Goal: Task Accomplishment & Management: Use online tool/utility

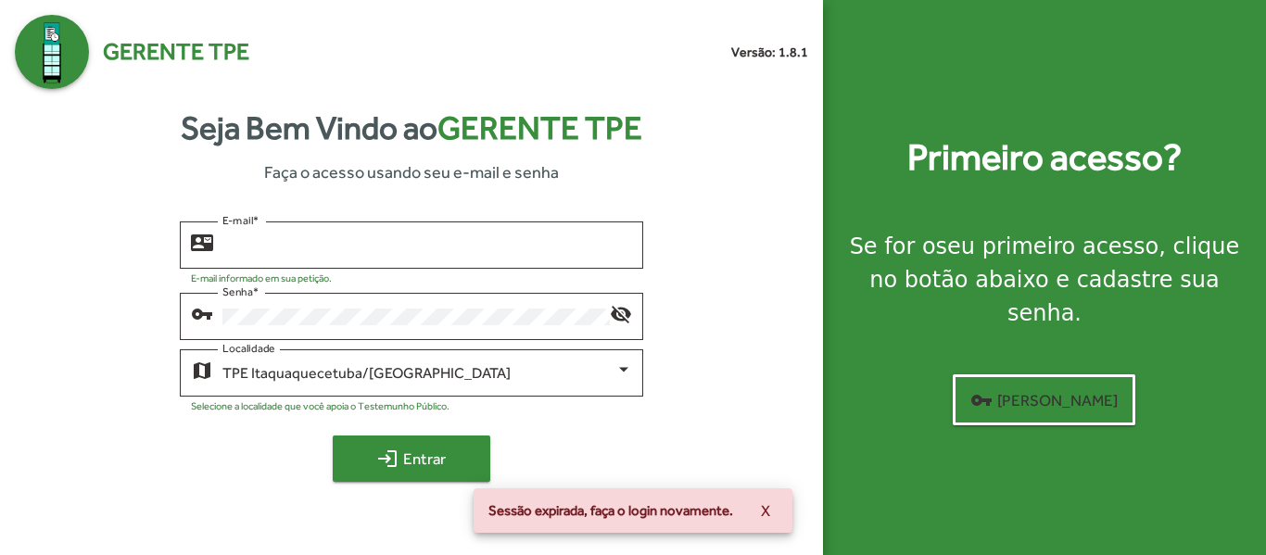
type input "**********"
click at [418, 461] on span "login Entrar" at bounding box center [411, 458] width 124 height 33
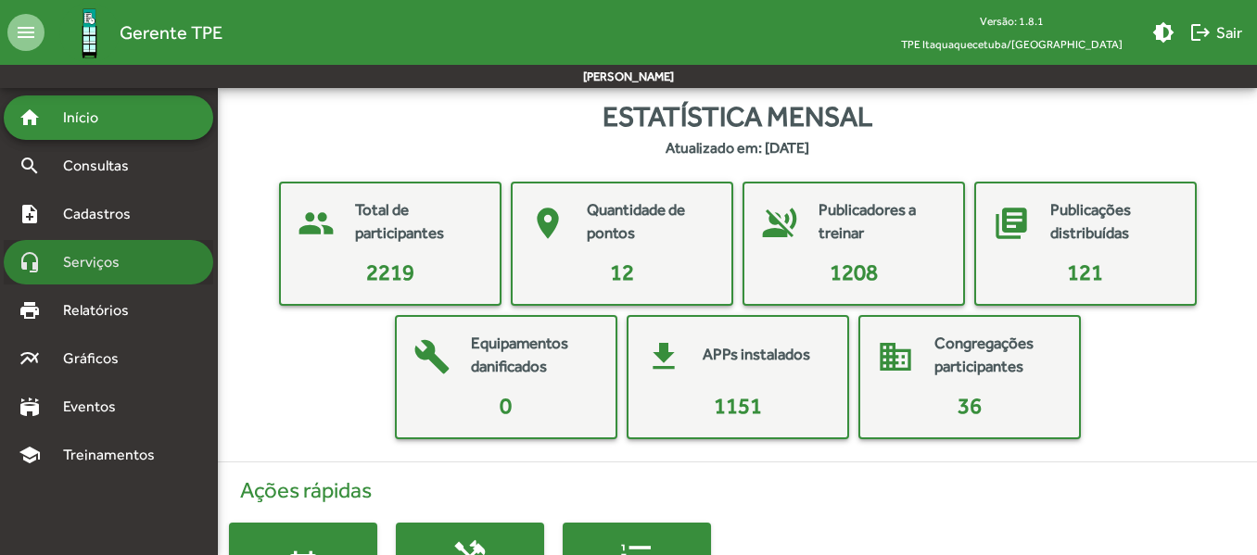
click at [105, 255] on span "Serviços" at bounding box center [98, 262] width 93 height 22
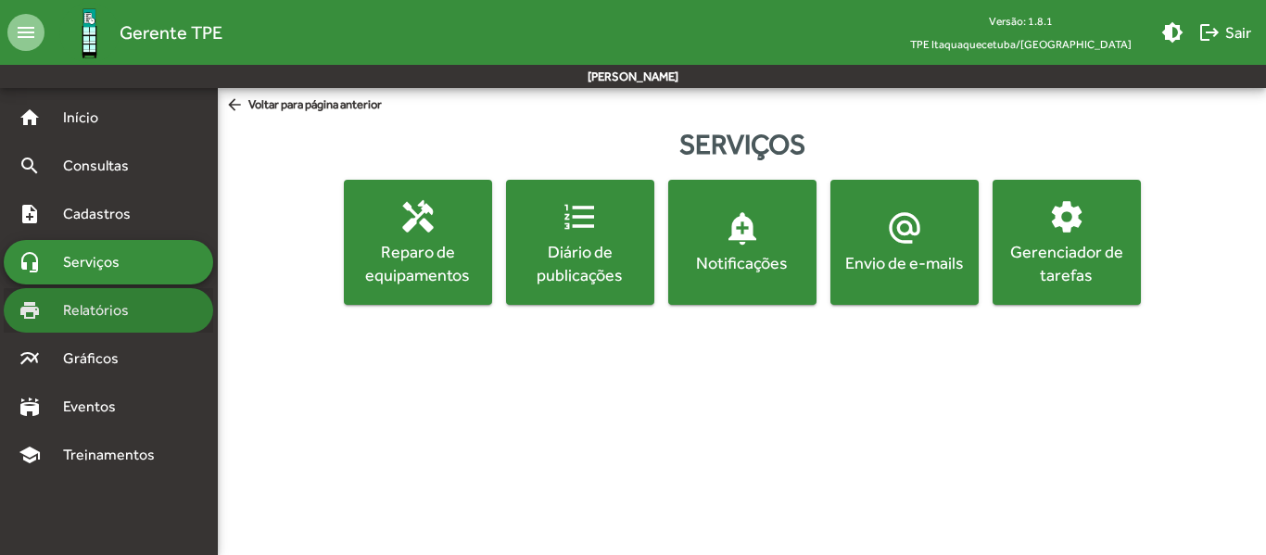
click at [103, 300] on span "Relatórios" at bounding box center [102, 310] width 101 height 22
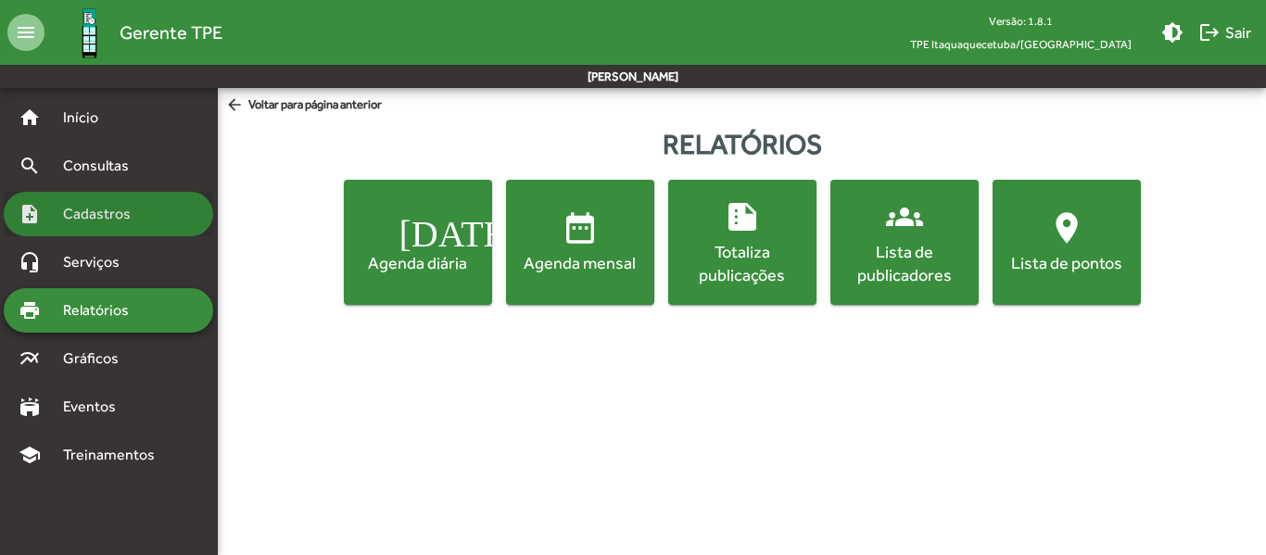
click at [111, 220] on span "Cadastros" at bounding box center [103, 214] width 103 height 22
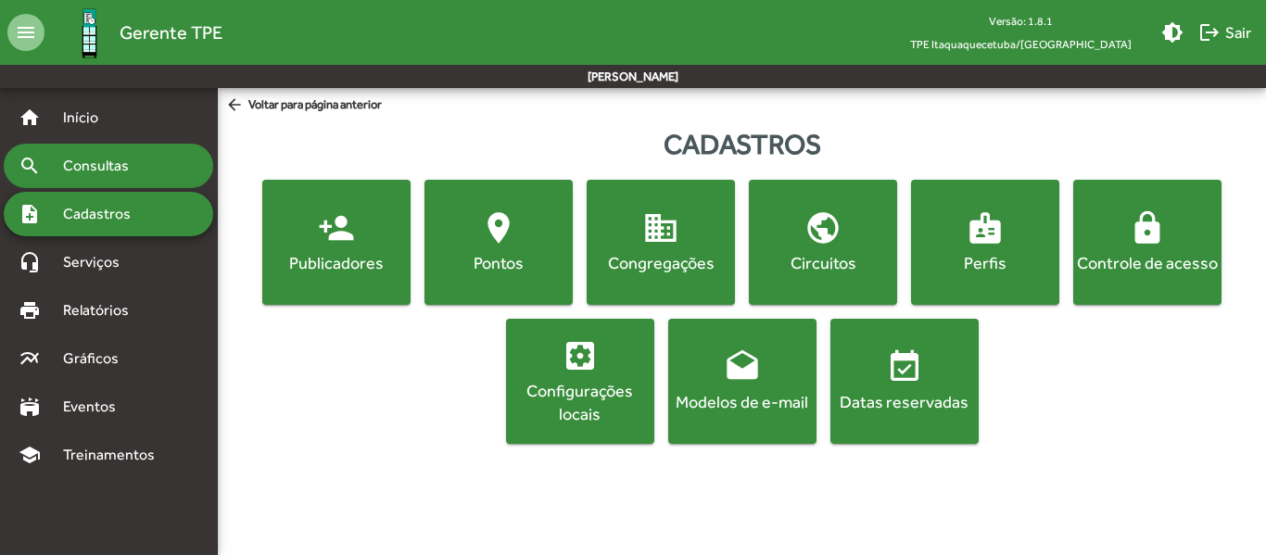
click at [119, 171] on span "Consultas" at bounding box center [102, 166] width 101 height 22
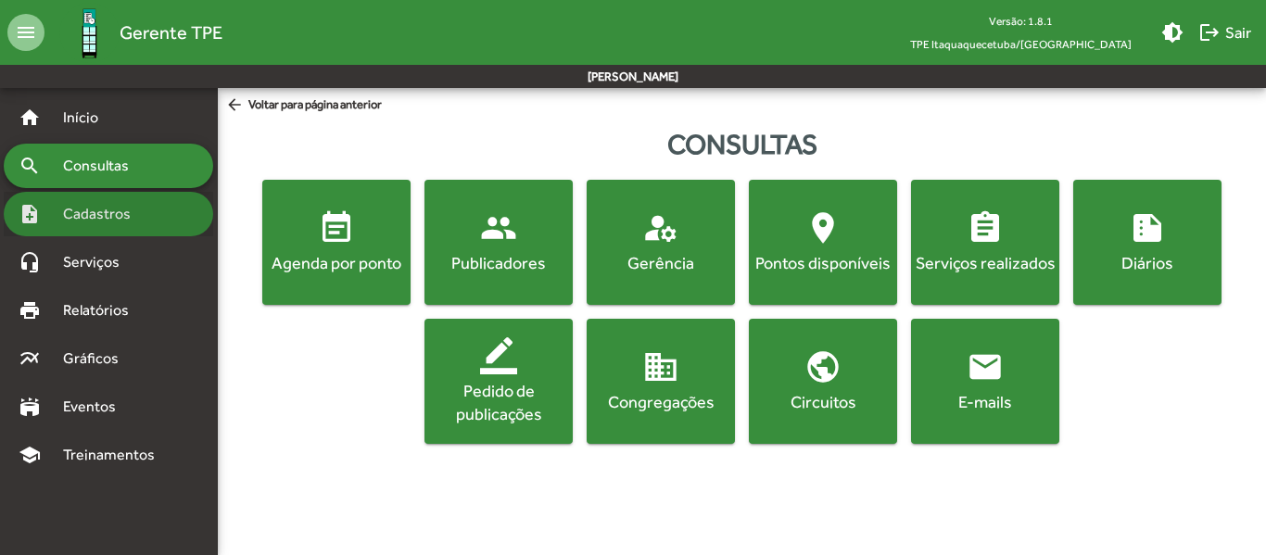
click at [100, 209] on span "Cadastros" at bounding box center [103, 214] width 103 height 22
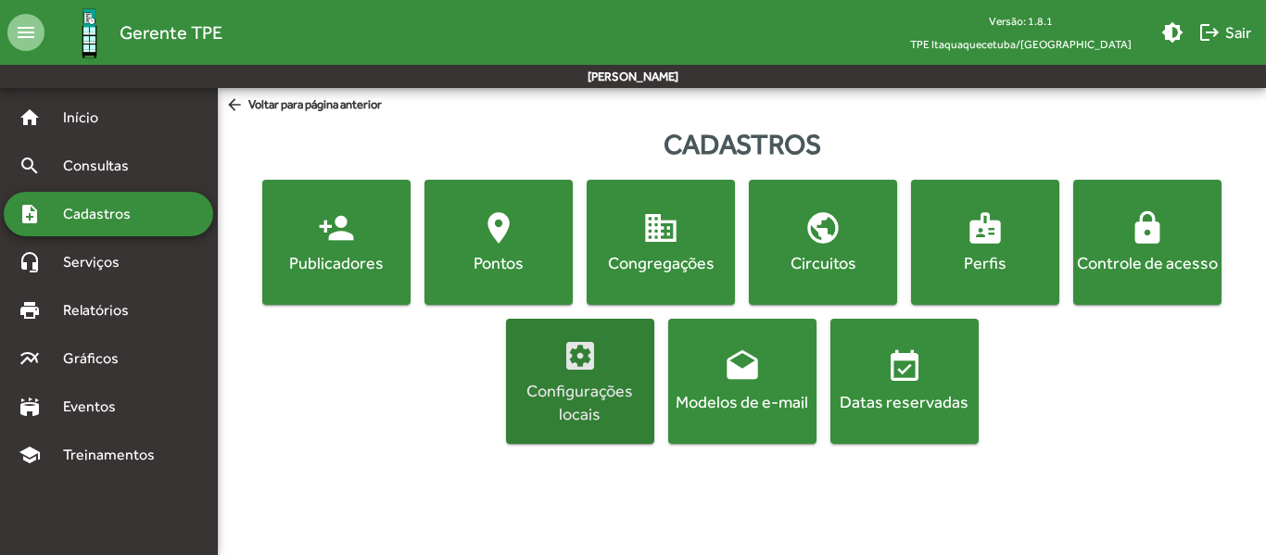
click at [604, 381] on div "Configurações locais" at bounding box center [580, 402] width 141 height 46
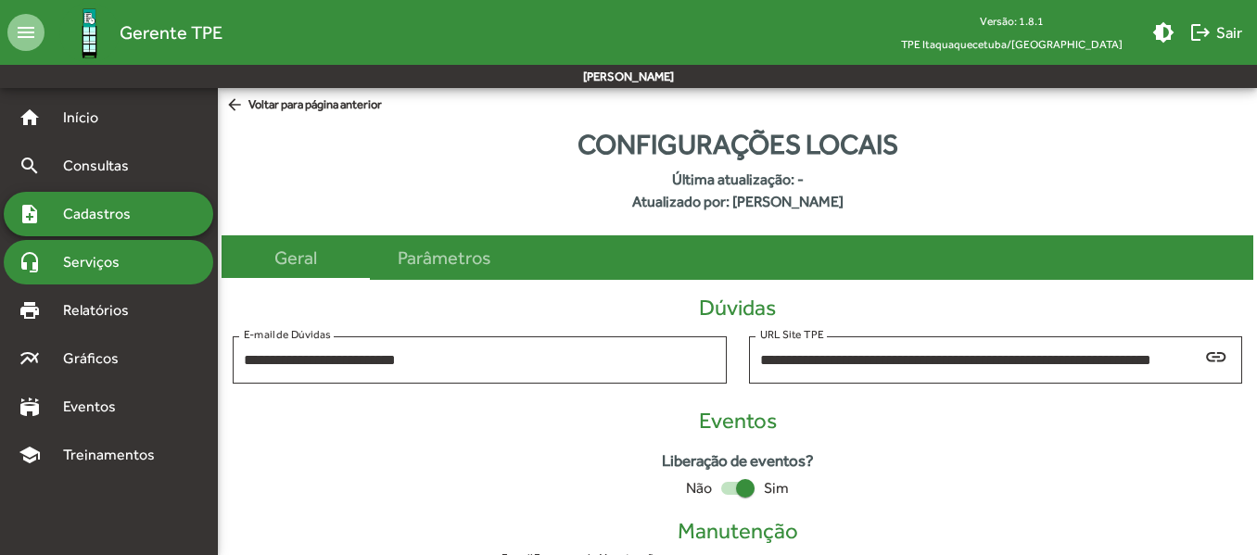
click at [153, 261] on div "headset_mic Serviços" at bounding box center [108, 262] width 209 height 44
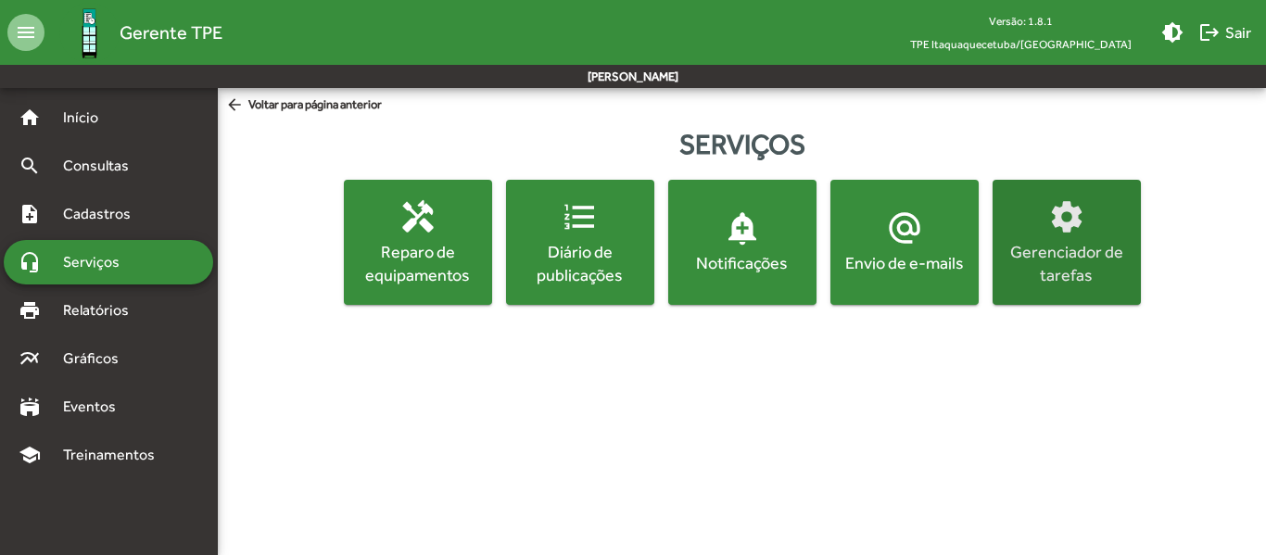
click at [1064, 247] on div "Gerenciador de tarefas" at bounding box center [1066, 263] width 141 height 46
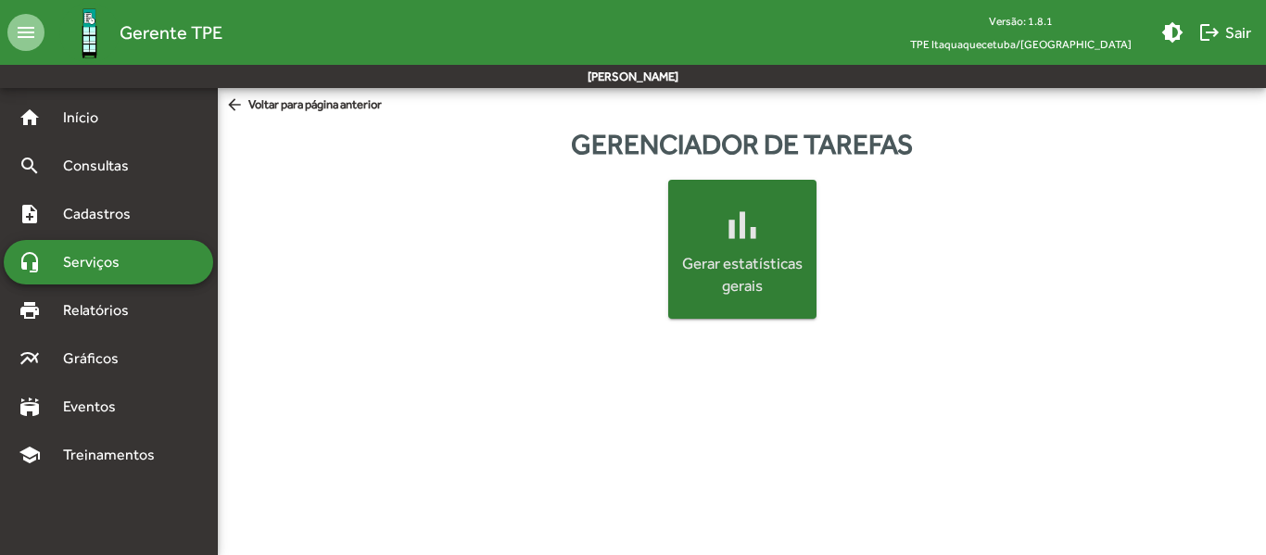
click at [741, 253] on div "Gerar estatísticas gerais" at bounding box center [742, 275] width 133 height 44
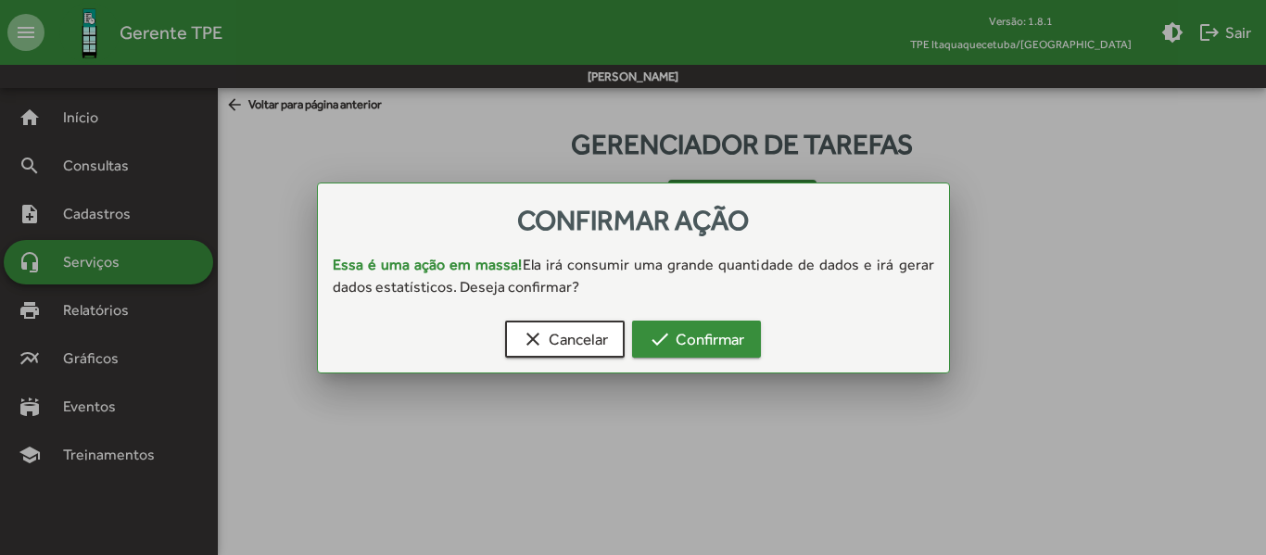
click at [684, 336] on span "check Confirmar" at bounding box center [696, 339] width 95 height 33
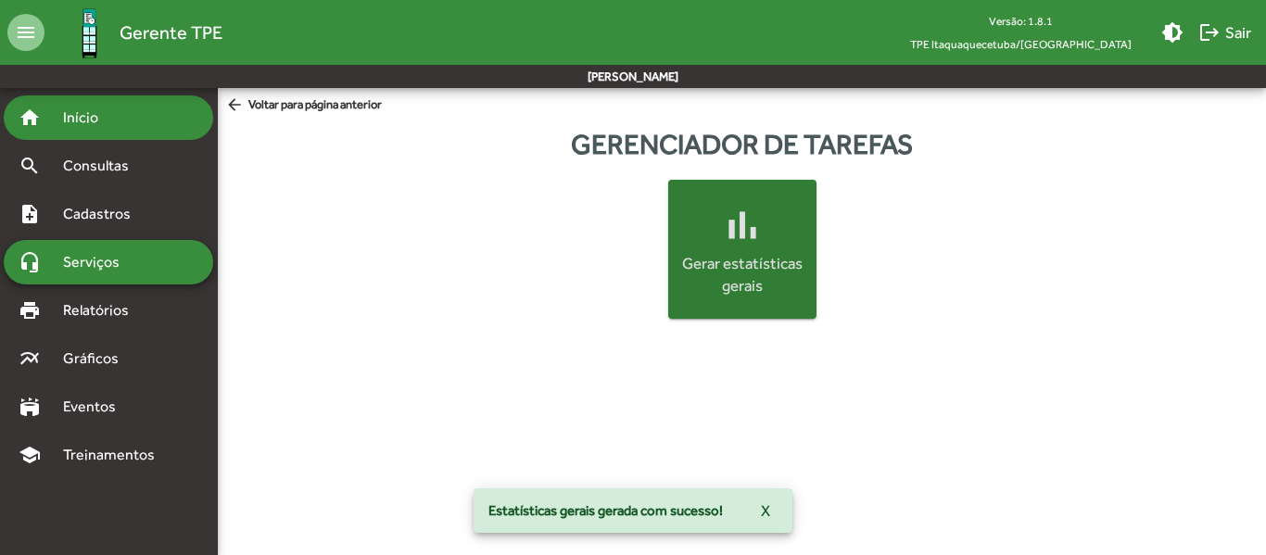
click at [89, 119] on span "Início" at bounding box center [88, 118] width 73 height 22
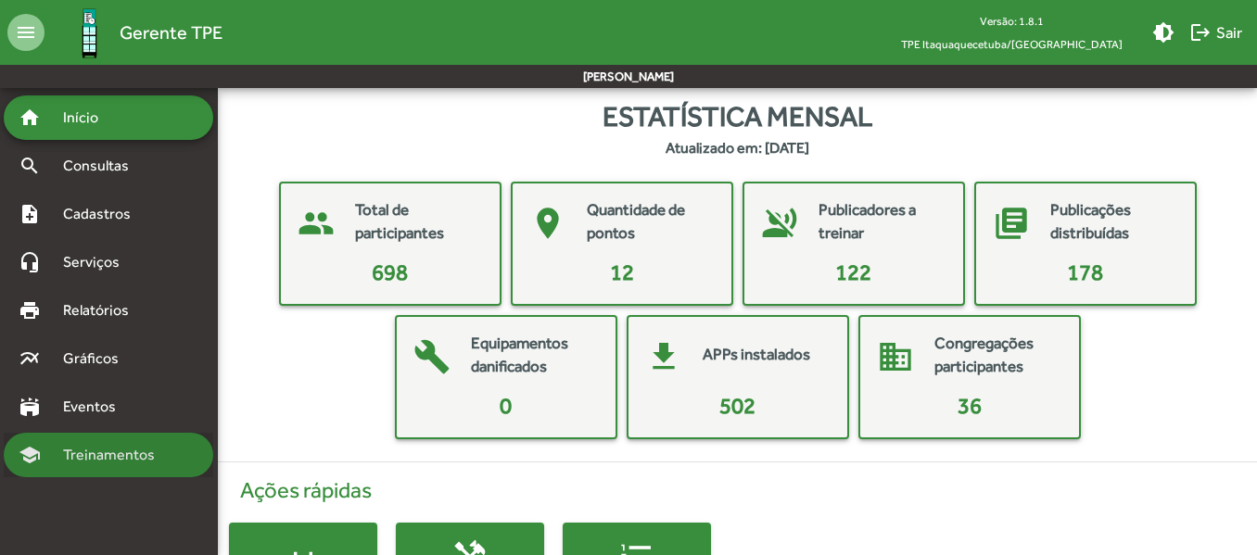
click at [104, 448] on span "Treinamentos" at bounding box center [114, 455] width 125 height 22
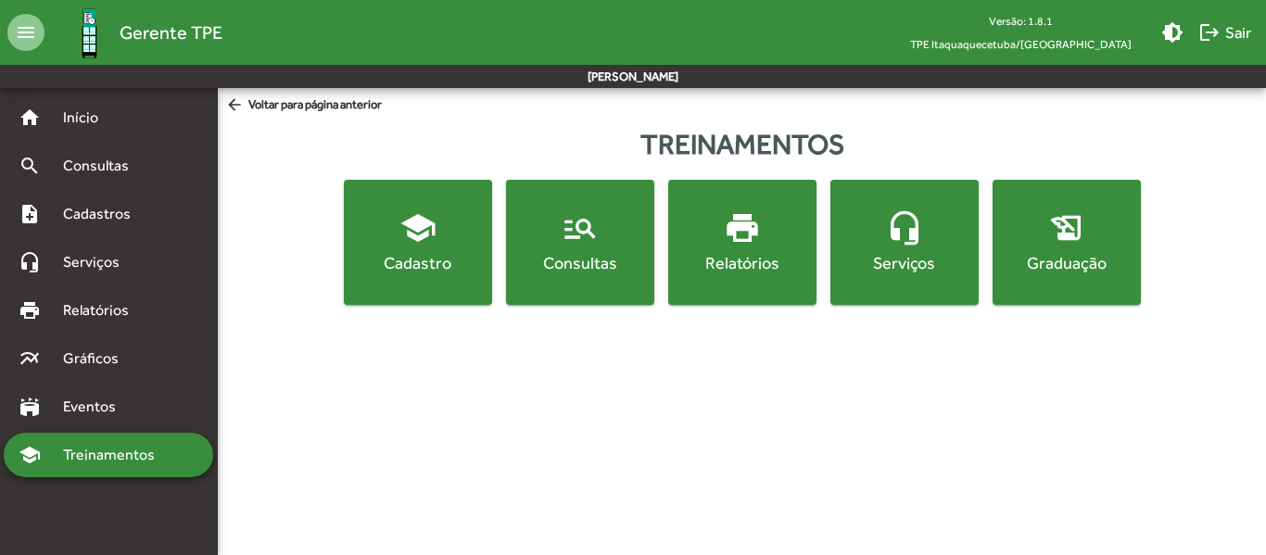
click at [451, 259] on div "Cadastro" at bounding box center [418, 262] width 141 height 23
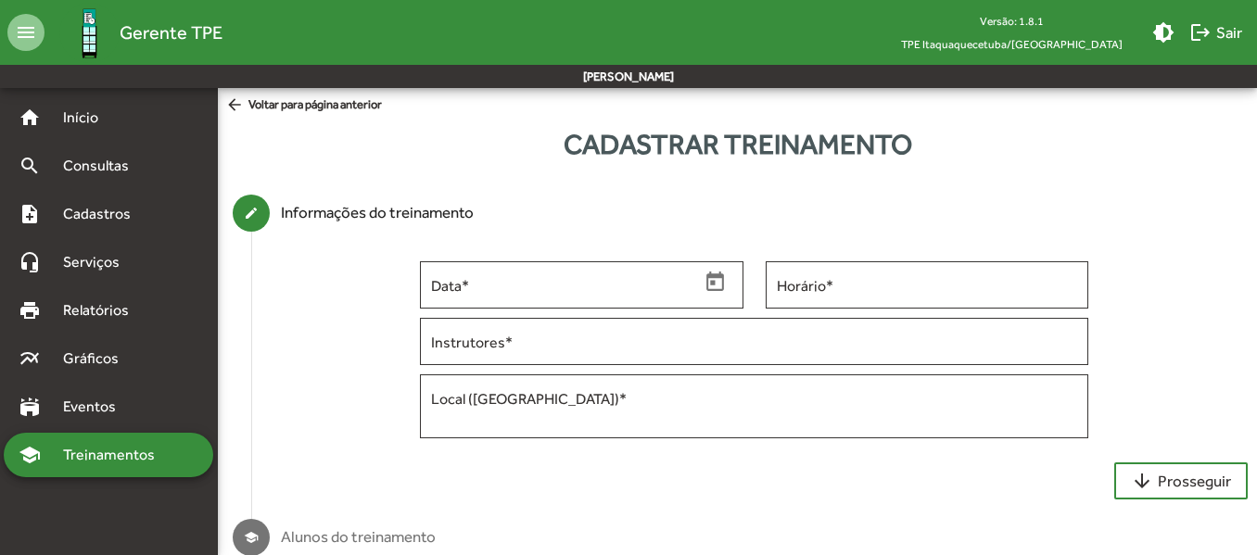
click at [235, 101] on mat-icon "arrow_back" at bounding box center [236, 105] width 23 height 20
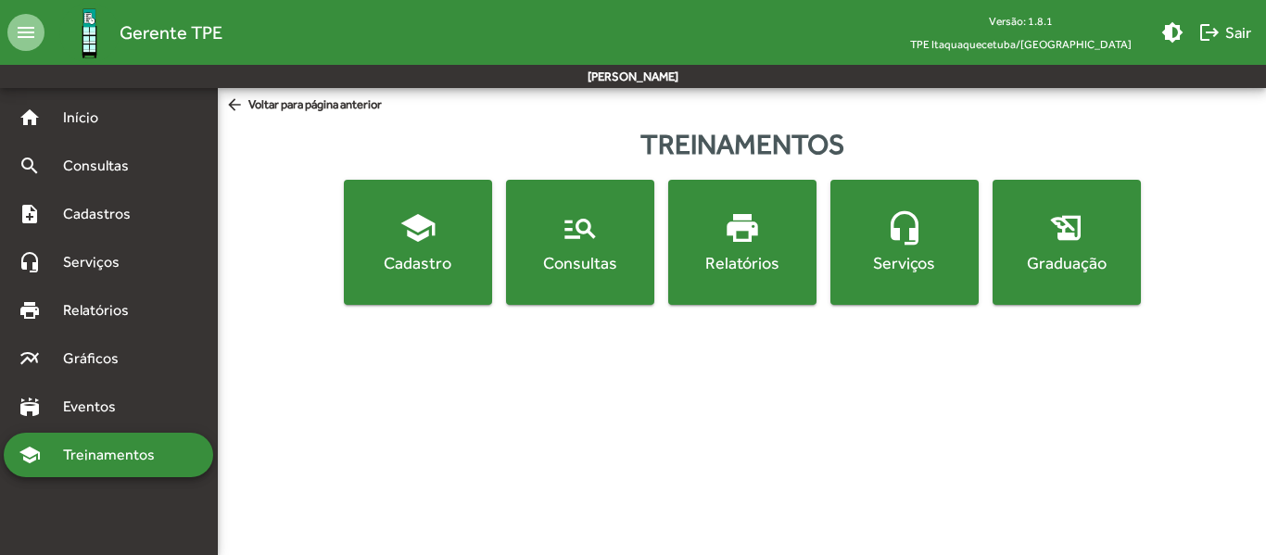
click at [560, 243] on span "manage_search Consultas" at bounding box center [580, 241] width 141 height 65
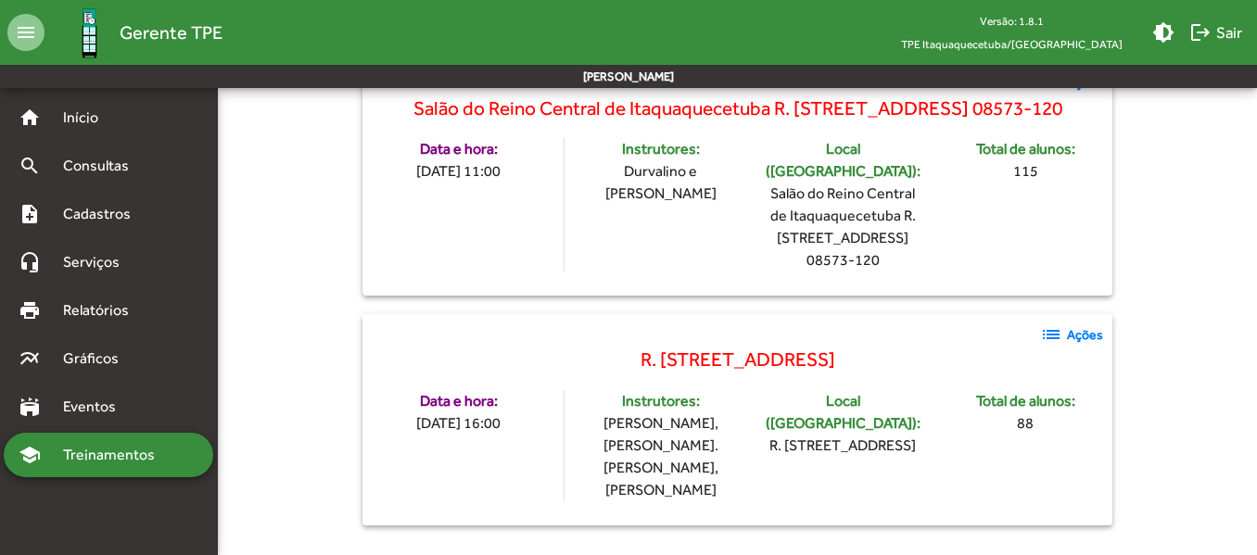
scroll to position [339, 0]
click at [1083, 338] on strong "Ações" at bounding box center [1085, 334] width 36 height 19
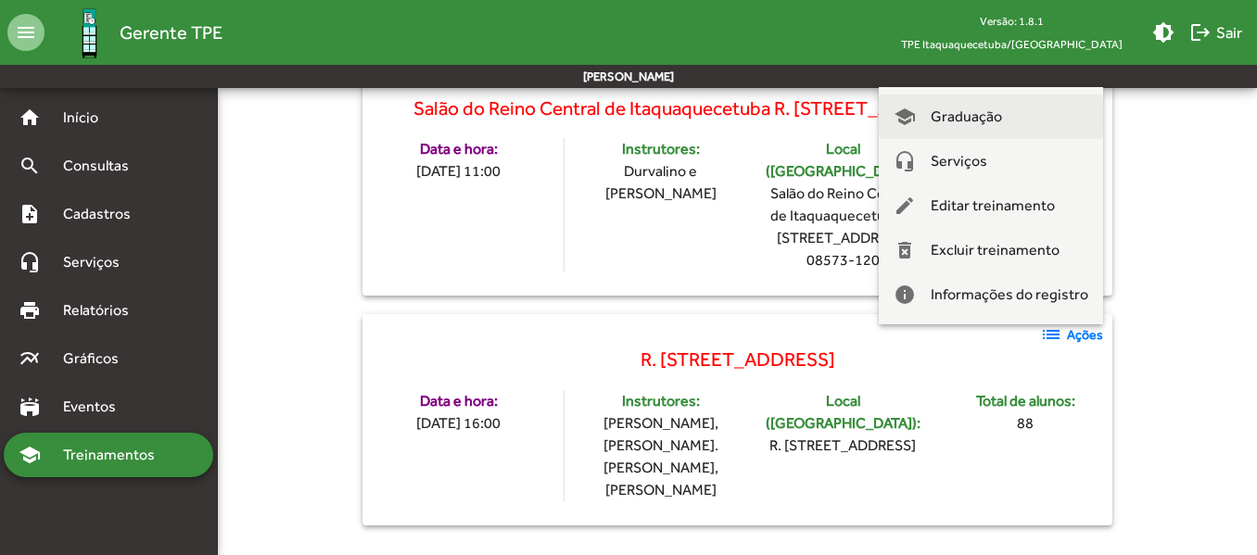
click at [972, 115] on span "Graduação" at bounding box center [966, 117] width 71 height 44
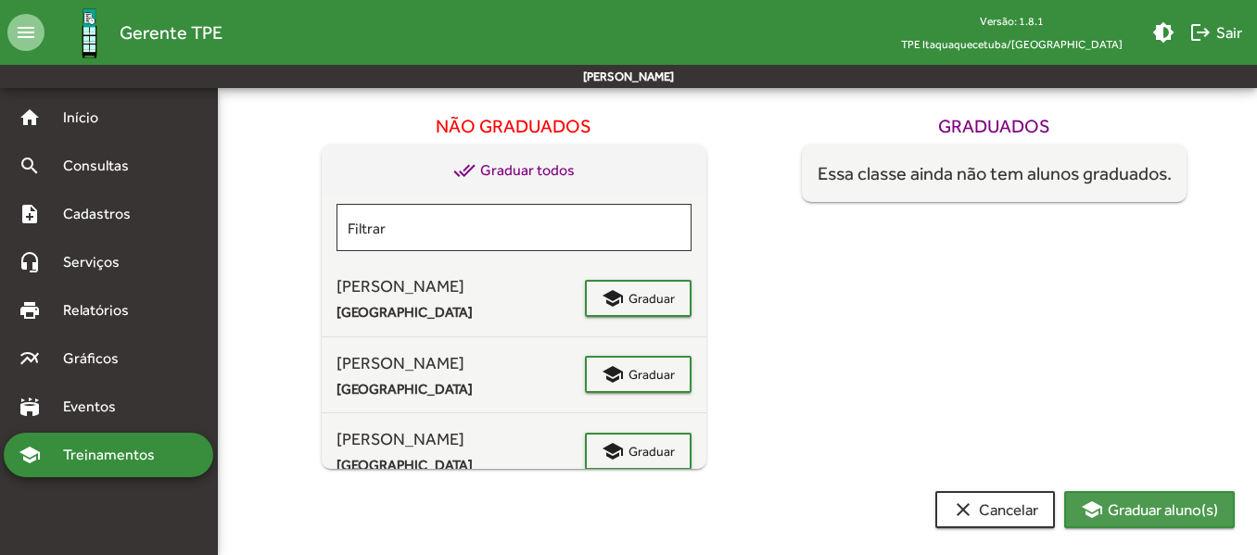
click at [1138, 503] on span "school Graduar aluno(s)" at bounding box center [1149, 509] width 137 height 33
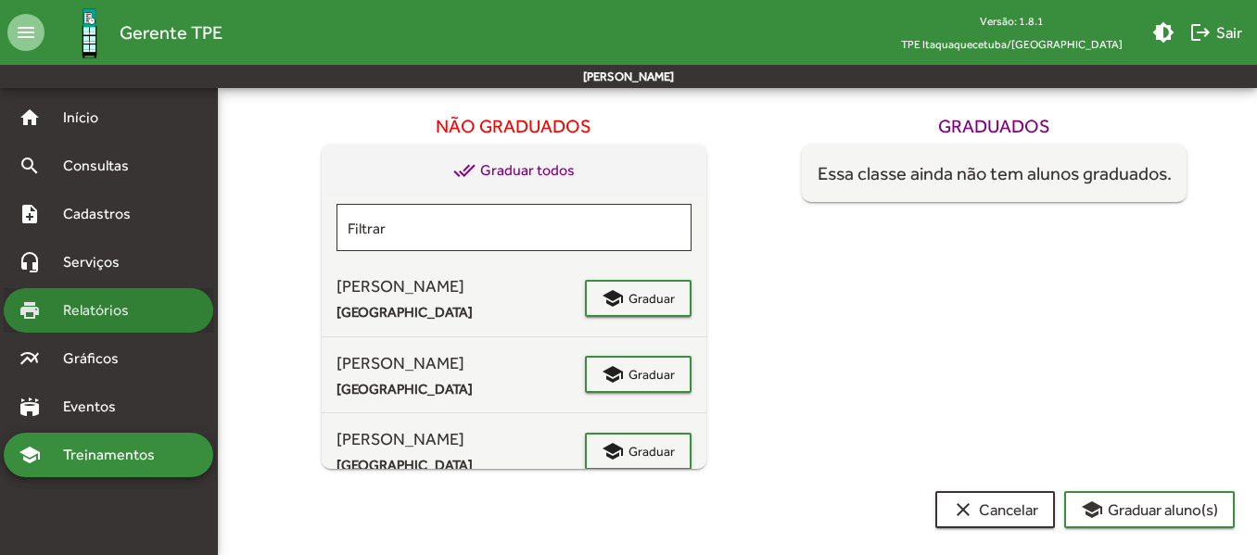
click at [114, 312] on span "Relatórios" at bounding box center [102, 310] width 101 height 22
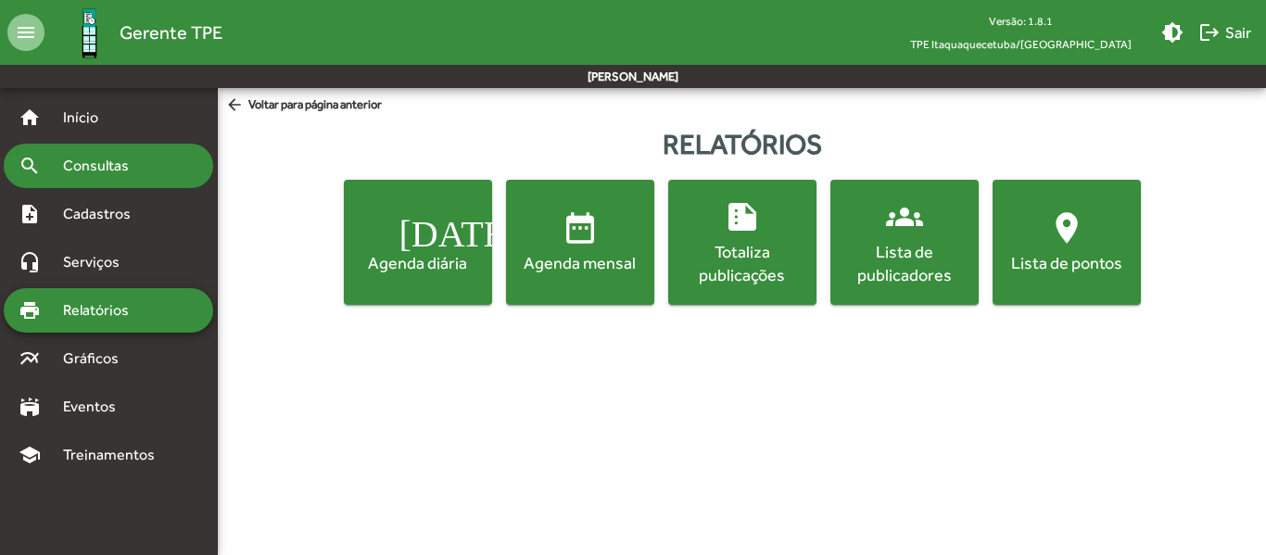
click at [103, 166] on span "Consultas" at bounding box center [102, 166] width 101 height 22
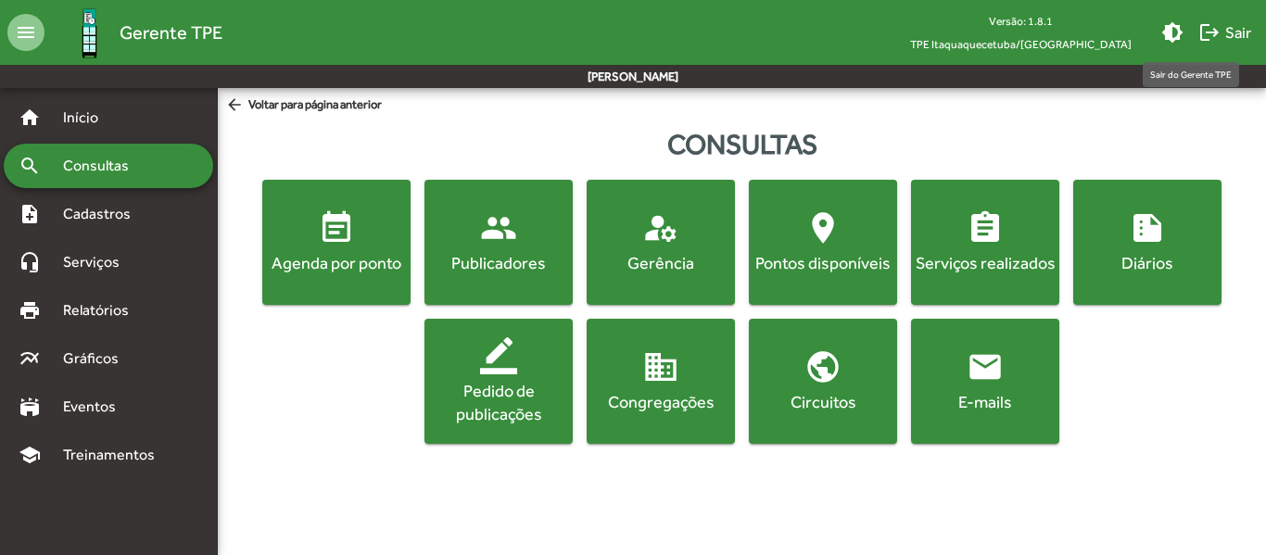
click at [1227, 33] on span "logout Sair" at bounding box center [1224, 32] width 53 height 33
